Goal: Information Seeking & Learning: Learn about a topic

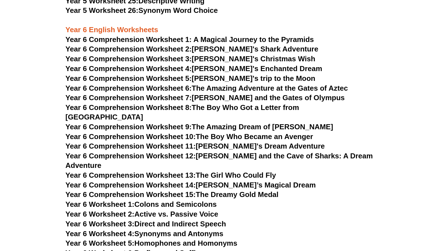
scroll to position [2798, 0]
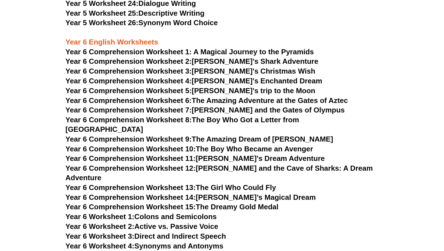
click at [149, 52] on span "Year 6 Comprehension Worksheet 1: A Magical Journey to the Pyramids" at bounding box center [189, 52] width 249 height 8
click at [160, 62] on span "Year 6 Comprehension Worksheet 2:" at bounding box center [128, 61] width 126 height 8
click at [199, 72] on link "Year 6 Comprehension Worksheet 3: Tommy's Christmas Wish" at bounding box center [190, 71] width 250 height 8
click at [199, 84] on link "Year 6 Comprehension Worksheet 4: Lily's Enchanted Dream" at bounding box center [193, 81] width 257 height 8
click at [181, 88] on span "Year 6 Comprehension Worksheet 5:" at bounding box center [128, 90] width 126 height 8
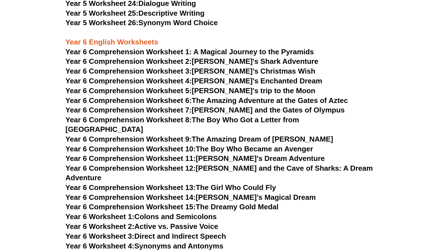
click at [201, 101] on link "Year 6 Comprehension Worksheet 6: The Amazing Adventure at the Gates of Aztec" at bounding box center [206, 100] width 283 height 8
click at [196, 122] on link "Year 6 Comprehension Worksheet 8: The Boy Who Got a Letter from Hogwarts" at bounding box center [182, 125] width 234 height 18
click at [219, 135] on link "Year 6 Comprehension Worksheet 9: The Amazing Dream of Oliver" at bounding box center [199, 139] width 268 height 8
click at [214, 145] on link "Year 6 Comprehension Worksheet 10: The Boy Who Became an Avenger" at bounding box center [189, 149] width 248 height 8
click at [221, 154] on link "Year 6 Comprehension Worksheet 11: Lila's Dream Adventure" at bounding box center [194, 158] width 259 height 8
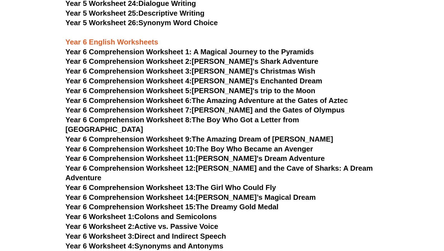
click at [203, 164] on link "Year 6 Comprehension Worksheet 12: Emma and the Cave of Sharks: A Dream Adventu…" at bounding box center [219, 173] width 308 height 18
click at [227, 183] on link "Year 6 Comprehension Worksheet 13: The Girl Who Could Fly" at bounding box center [170, 187] width 211 height 8
click at [222, 193] on link "Year 6 Comprehension Worksheet 14: Sophie’s Magical Dream" at bounding box center [190, 197] width 250 height 8
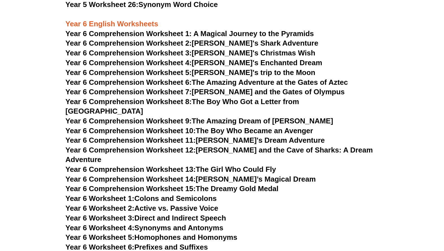
scroll to position [2826, 0]
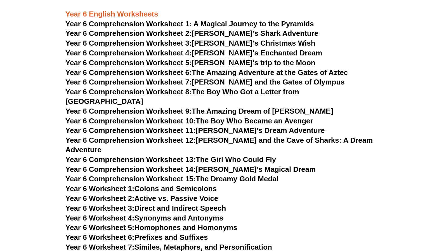
click at [207, 175] on link "Year 6 Comprehension Worksheet 15: The Dreamy Gold Medal" at bounding box center [171, 179] width 213 height 8
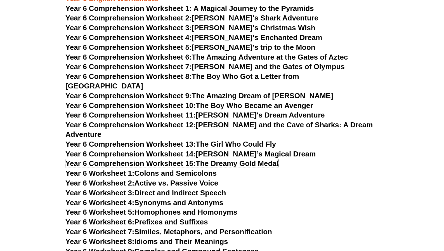
scroll to position [2854, 0]
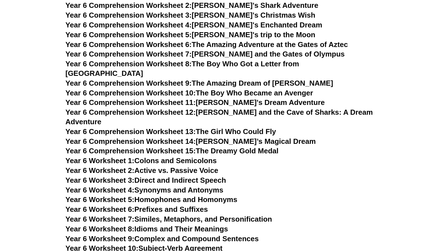
click at [185, 156] on link "Year 6 Worksheet 1: Colons and Semicolons" at bounding box center [140, 160] width 151 height 8
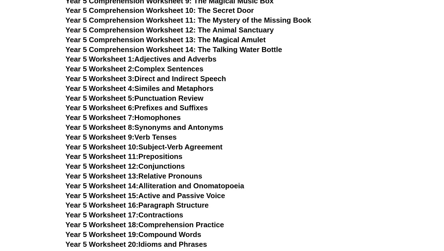
scroll to position [2379, 0]
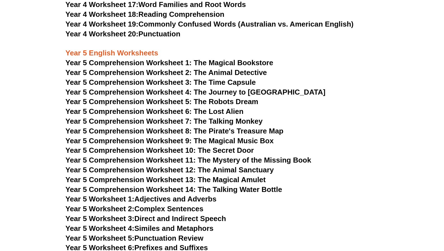
click at [189, 60] on span "Year 5 Comprehension Worksheet 1: The Magical Bookstore" at bounding box center [169, 62] width 208 height 8
click at [189, 72] on span "Year 5 Comprehension Worksheet 2: The Animal Detective" at bounding box center [166, 72] width 202 height 8
click at [203, 81] on span "Year 5 Comprehension Worksheet 3: The Time Capsule" at bounding box center [160, 82] width 191 height 8
click at [197, 91] on span "Year 5 Comprehension Worksheet 4: The Journey to Atlantis" at bounding box center [195, 92] width 260 height 8
click at [208, 100] on span "Year 5 Comprehension Worksheet 5: The Robots Dream" at bounding box center [161, 101] width 193 height 8
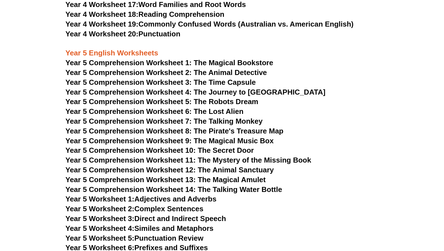
click at [216, 111] on span "Year 5 Comprehension Worksheet 6: The Lost Alien" at bounding box center [154, 111] width 178 height 8
click at [206, 120] on span "Year 5 Comprehension Worksheet 7: The Talking Monkey" at bounding box center [163, 121] width 197 height 8
click at [203, 131] on span "Year 5 Comprehension Worksheet 8: The Pirate's Treasure Map" at bounding box center [174, 131] width 218 height 8
click at [208, 142] on span "Year 5 Comprehension Worksheet 9: The Magical Music Box" at bounding box center [169, 141] width 208 height 8
click at [191, 150] on span "Year 5 Comprehension Worksheet 10: The Secret Door" at bounding box center [159, 150] width 189 height 8
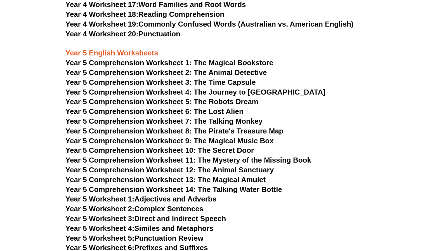
click at [216, 161] on span "Year 5 Comprehension Worksheet 11: The Mystery of the Missing Book" at bounding box center [188, 160] width 246 height 8
click at [216, 170] on span "Year 5 Comprehension Worksheet 12: The Animal Sanctuary" at bounding box center [169, 170] width 208 height 8
click at [201, 177] on span "Year 5 Comprehension Worksheet 13: The Magical Amulet" at bounding box center [165, 179] width 200 height 8
click at [196, 187] on span "Year 5 Comprehension Worksheet 14: The Talking Water Bottle" at bounding box center [173, 189] width 217 height 8
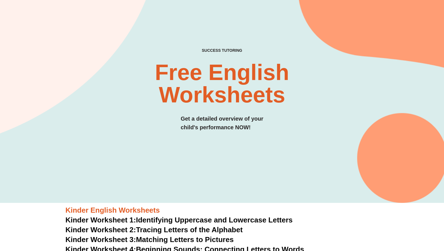
scroll to position [0, 0]
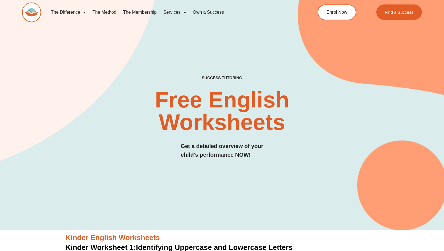
click at [113, 14] on link "The Method" at bounding box center [104, 12] width 31 height 13
click at [29, 13] on img at bounding box center [31, 13] width 19 height 20
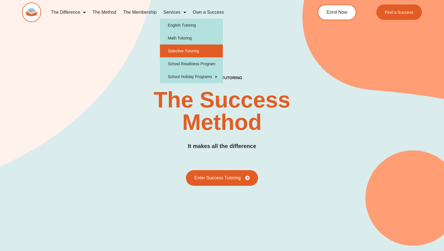
click at [177, 54] on link "Selective Tutoring" at bounding box center [191, 50] width 63 height 13
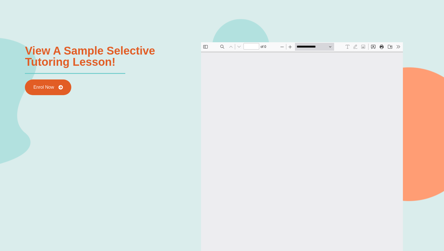
type input "*"
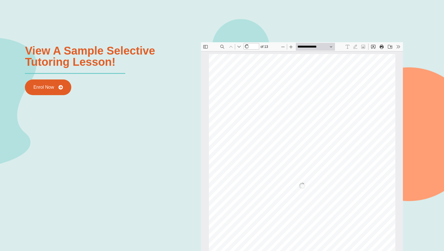
scroll to position [3, 0]
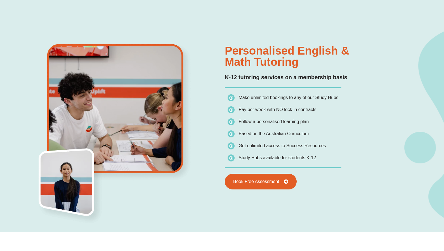
scroll to position [504, 0]
